Goal: Navigation & Orientation: Find specific page/section

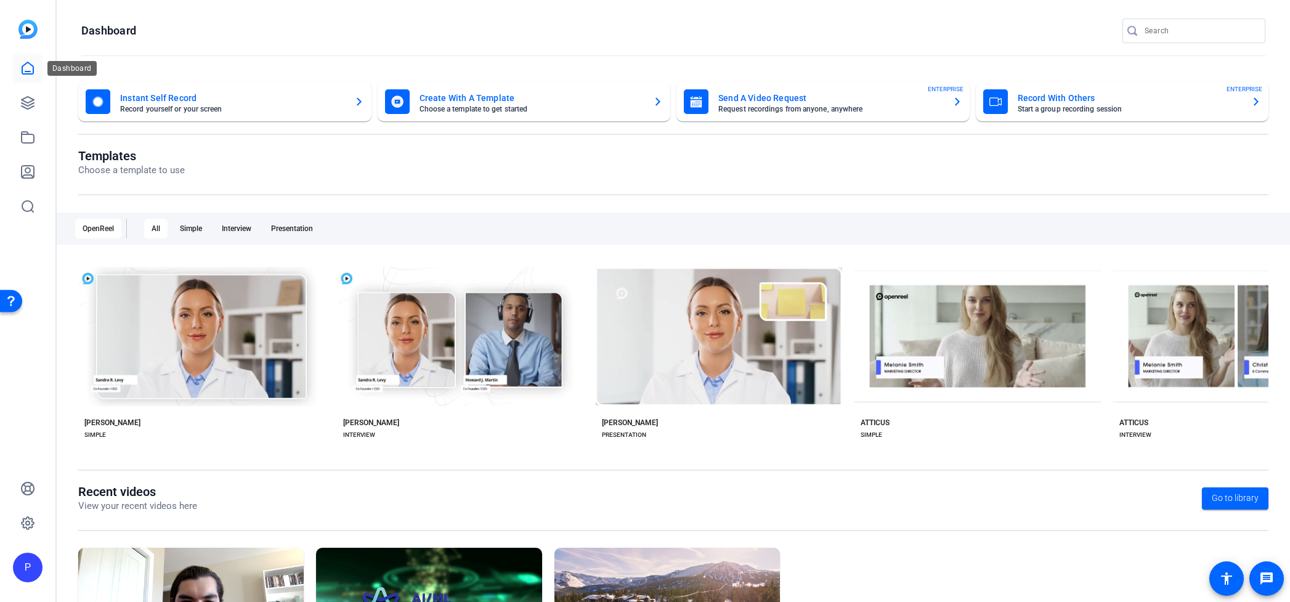
click at [35, 66] on link at bounding box center [28, 69] width 30 height 30
click at [31, 68] on icon at bounding box center [27, 68] width 15 height 15
click at [23, 102] on icon at bounding box center [27, 102] width 15 height 15
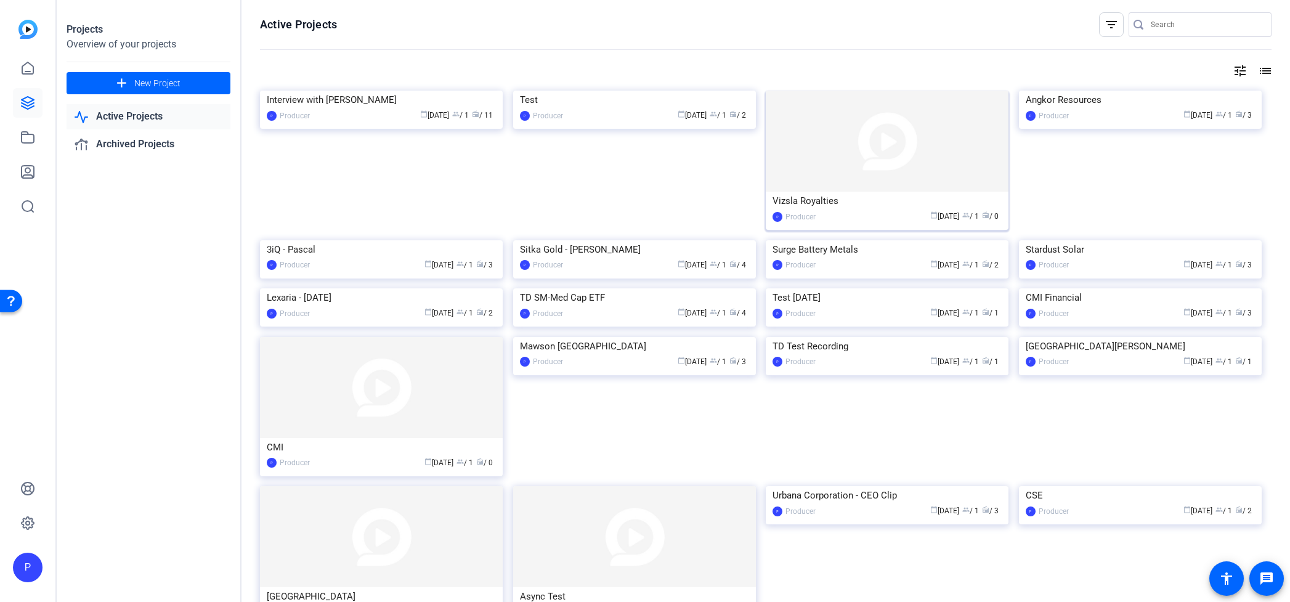
click at [882, 144] on img at bounding box center [887, 141] width 243 height 101
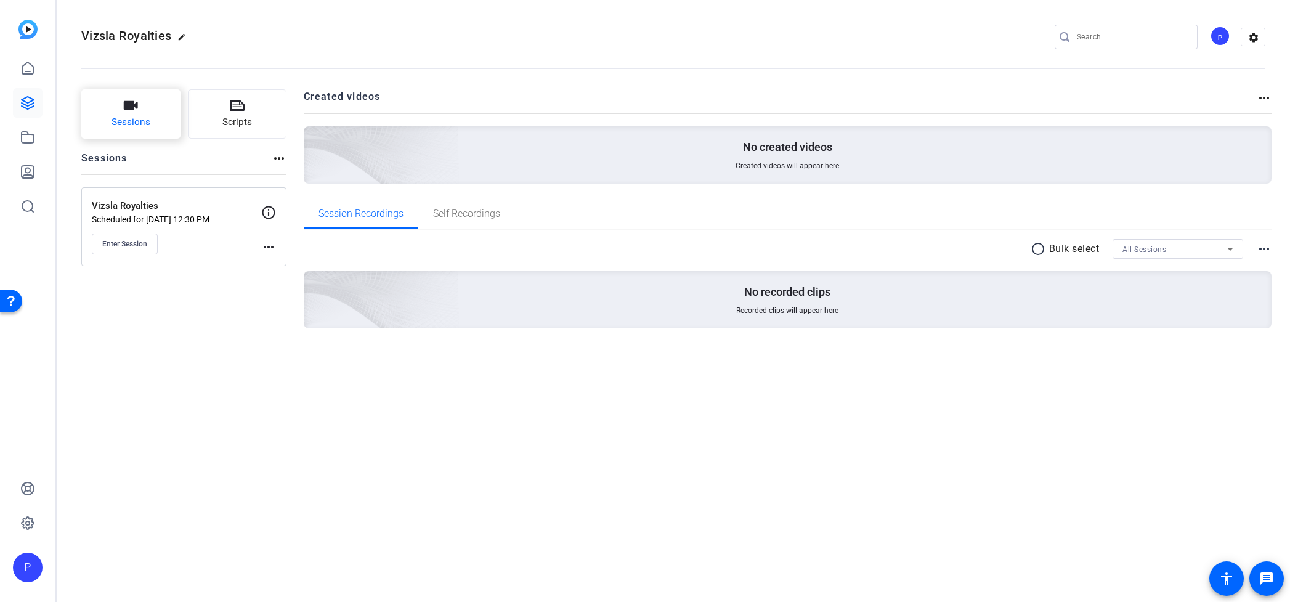
click at [127, 124] on span "Sessions" at bounding box center [130, 122] width 39 height 14
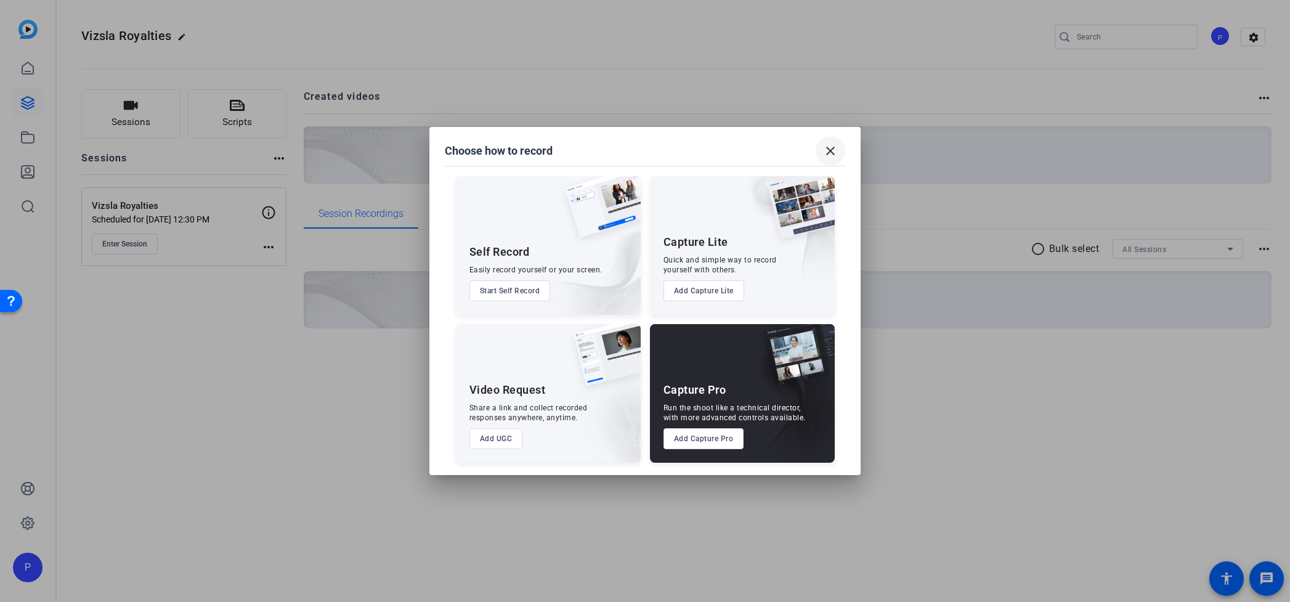
drag, startPoint x: 833, startPoint y: 153, endPoint x: 821, endPoint y: 150, distance: 12.7
click at [833, 153] on mat-icon "close" at bounding box center [830, 150] width 15 height 15
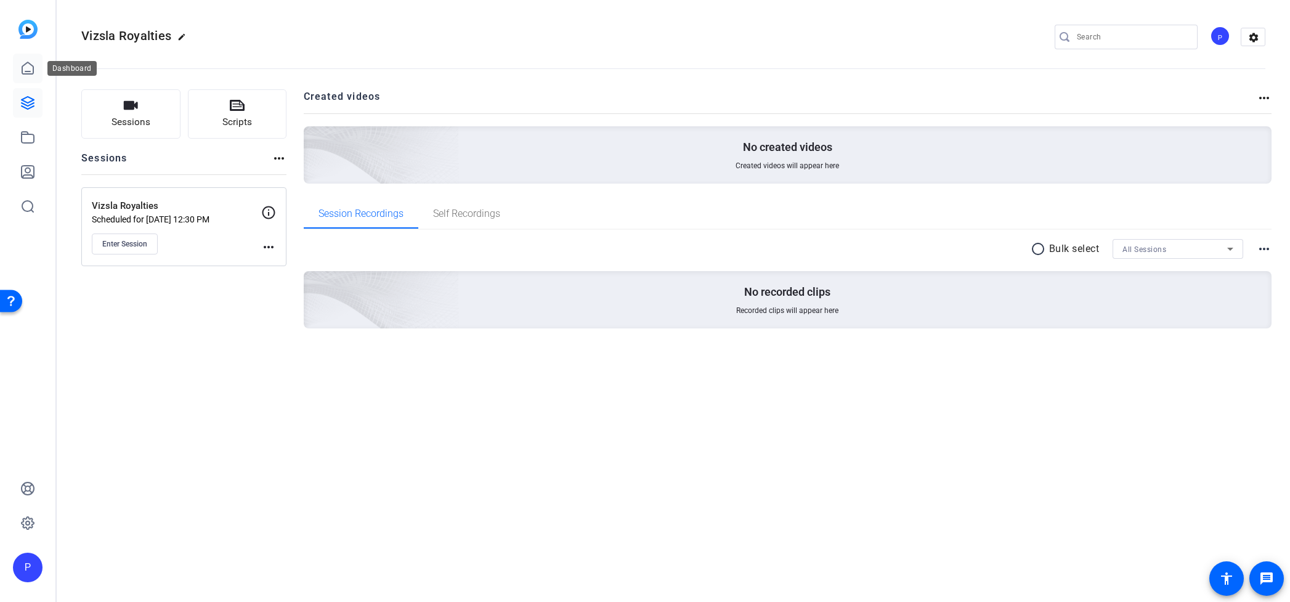
click at [30, 71] on icon at bounding box center [27, 68] width 11 height 12
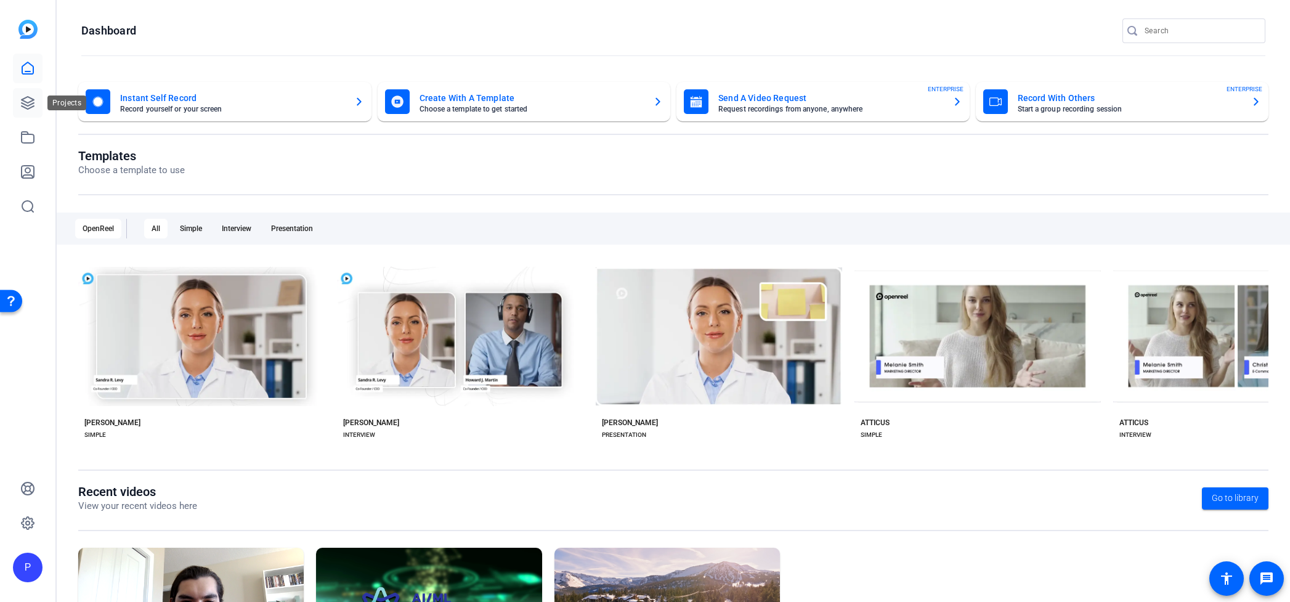
click at [22, 107] on icon at bounding box center [27, 102] width 15 height 15
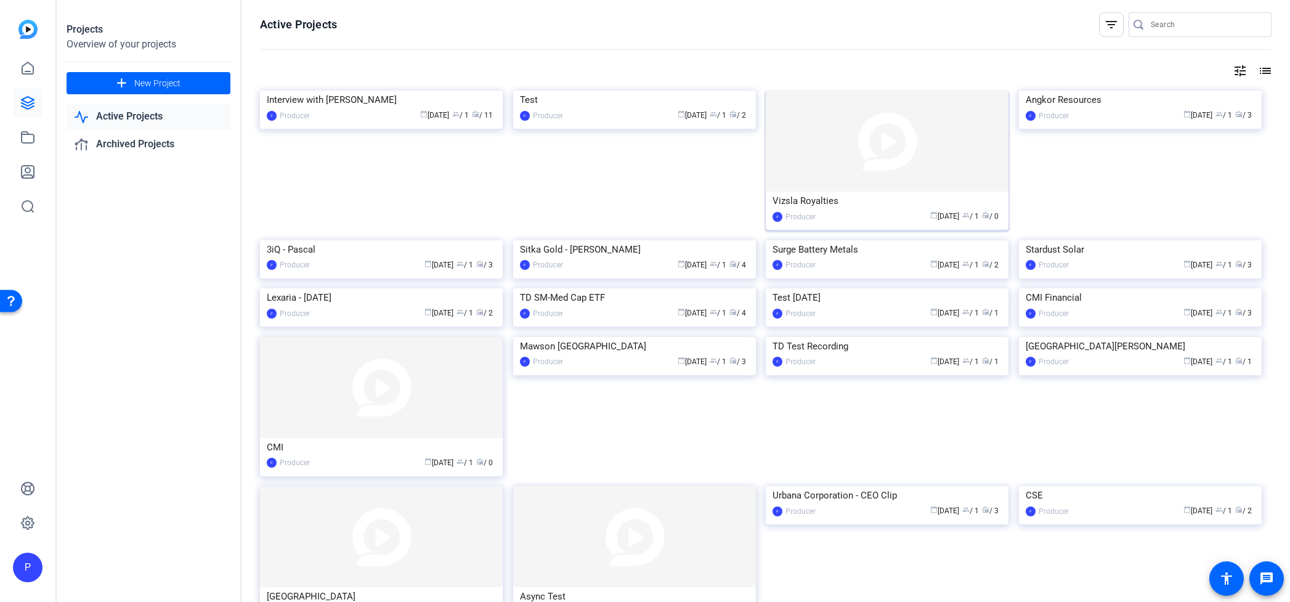
click at [878, 158] on img at bounding box center [887, 141] width 243 height 101
